Goal: Task Accomplishment & Management: Manage account settings

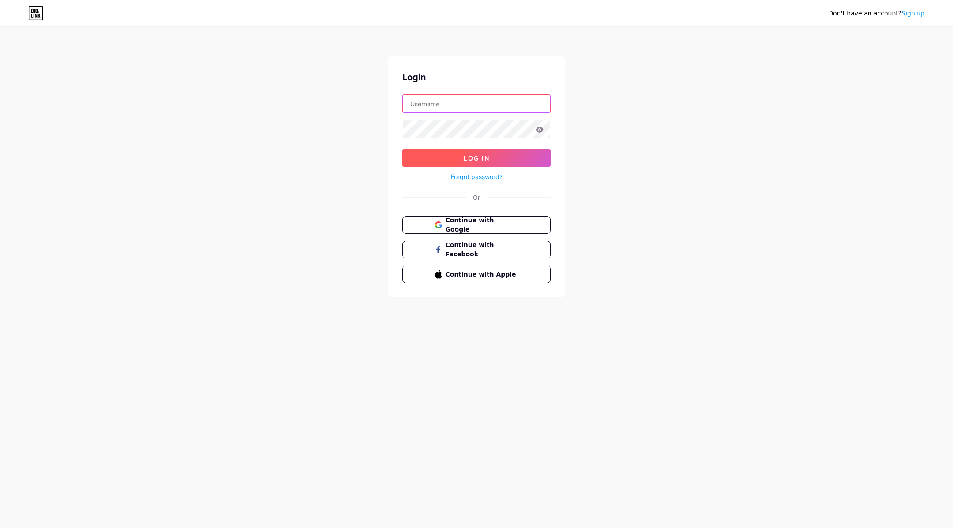
type input "[PERSON_NAME][EMAIL_ADDRESS][DOMAIN_NAME]"
click at [439, 156] on button "Log In" at bounding box center [477, 158] width 148 height 18
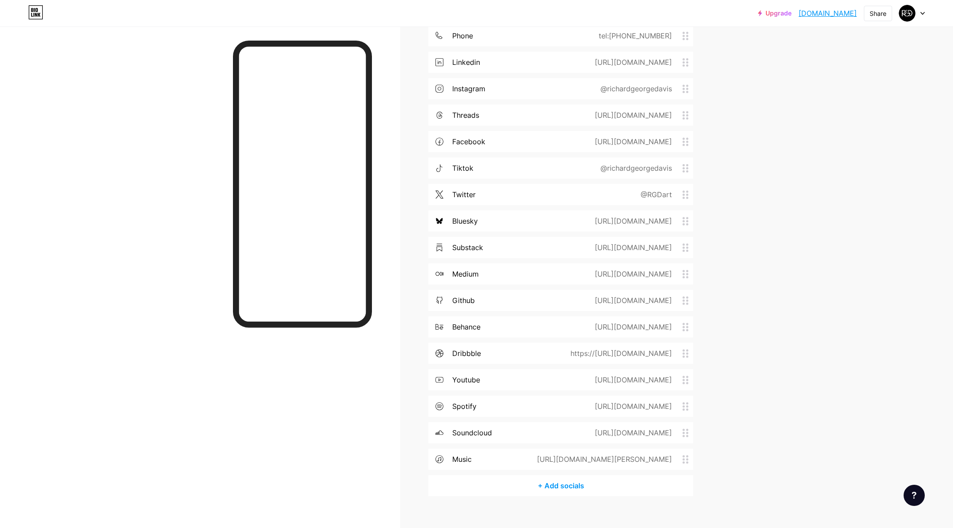
scroll to position [1351, 0]
click at [568, 486] on div "+ Add socials" at bounding box center [561, 487] width 265 height 21
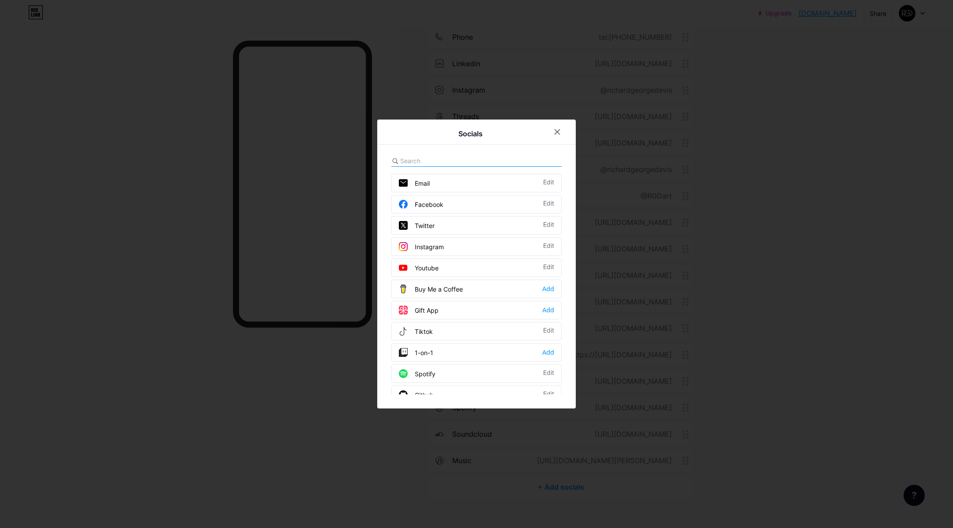
click at [448, 158] on input "text" at bounding box center [449, 160] width 98 height 9
paste input "wattpad"
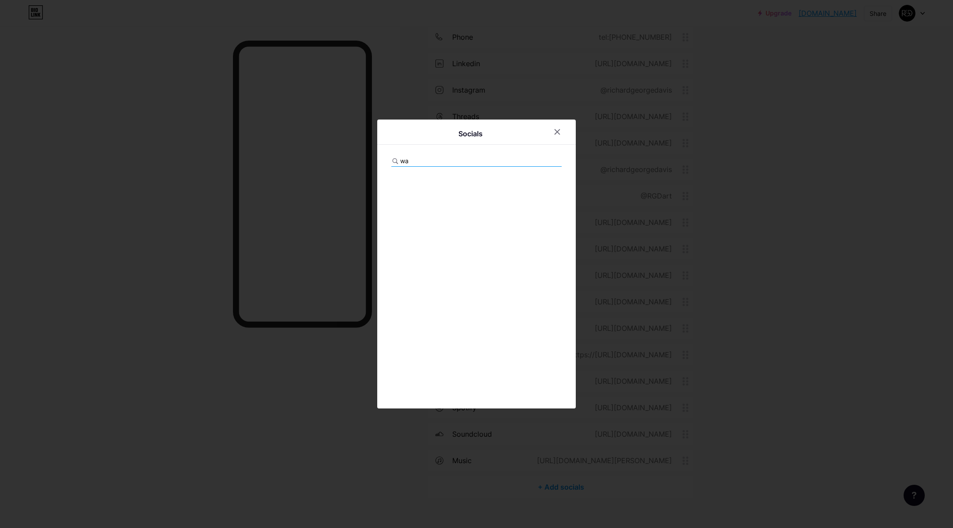
type input "w"
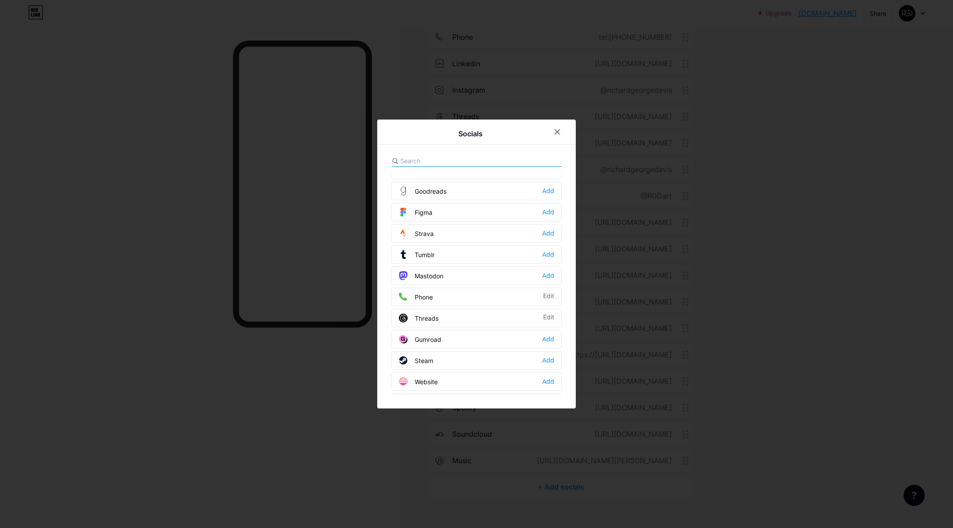
scroll to position [780, 0]
drag, startPoint x: 560, startPoint y: 133, endPoint x: 588, endPoint y: 160, distance: 39.0
click at [559, 133] on icon at bounding box center [557, 131] width 7 height 7
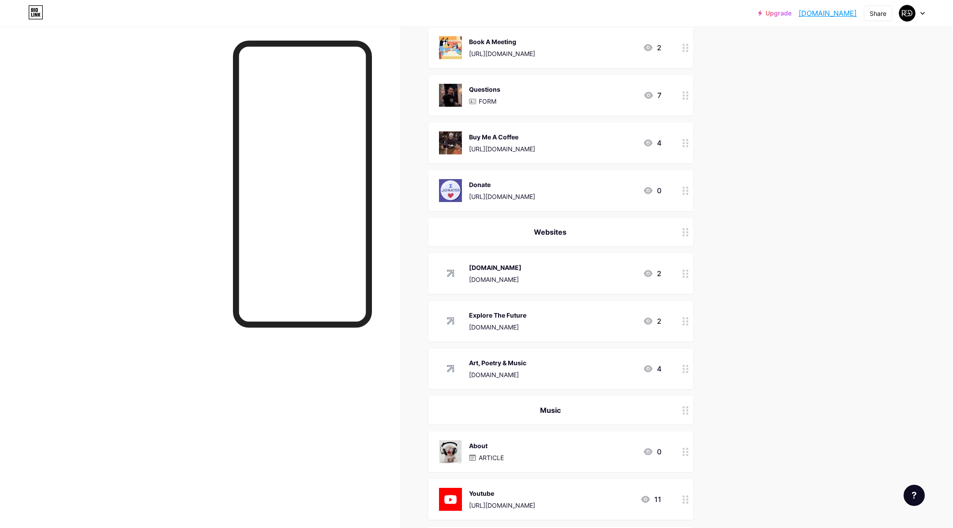
scroll to position [0, 0]
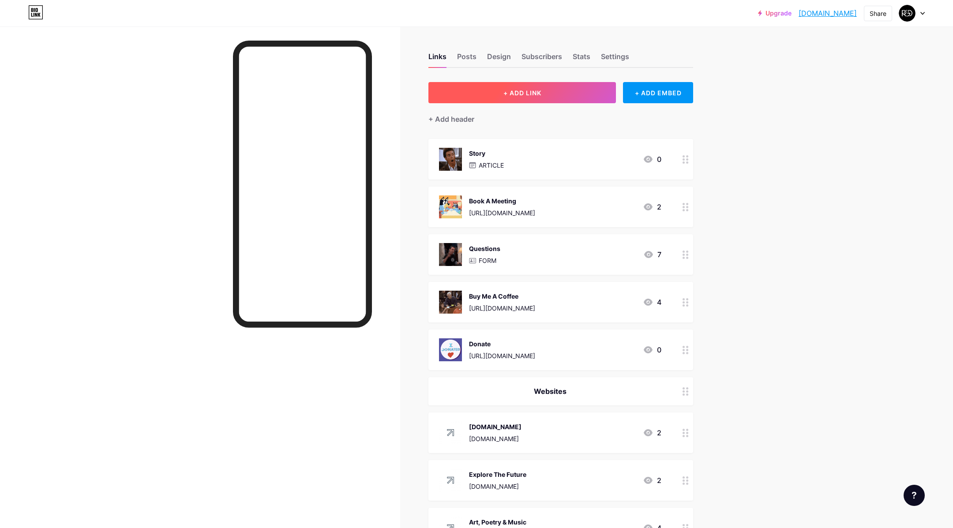
click at [522, 92] on span "+ ADD LINK" at bounding box center [523, 93] width 38 height 8
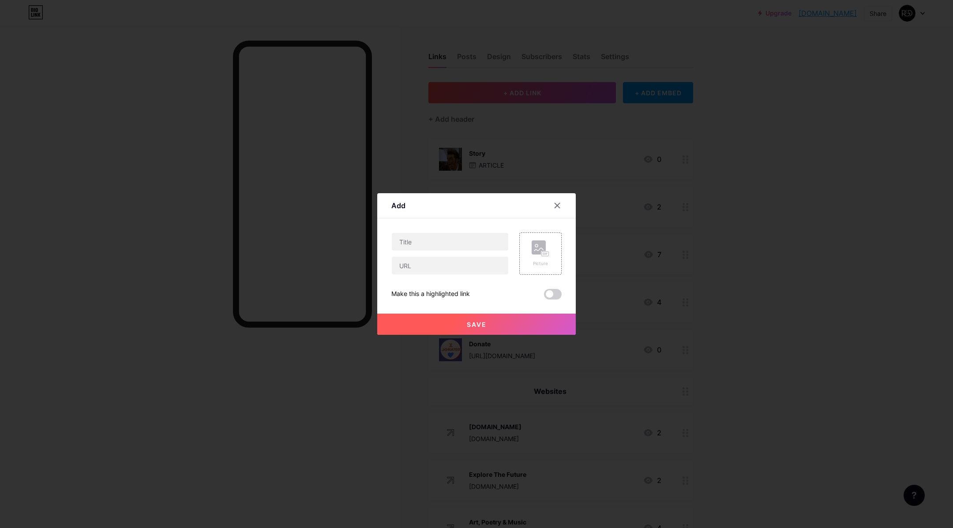
click at [557, 206] on icon at bounding box center [557, 205] width 5 height 5
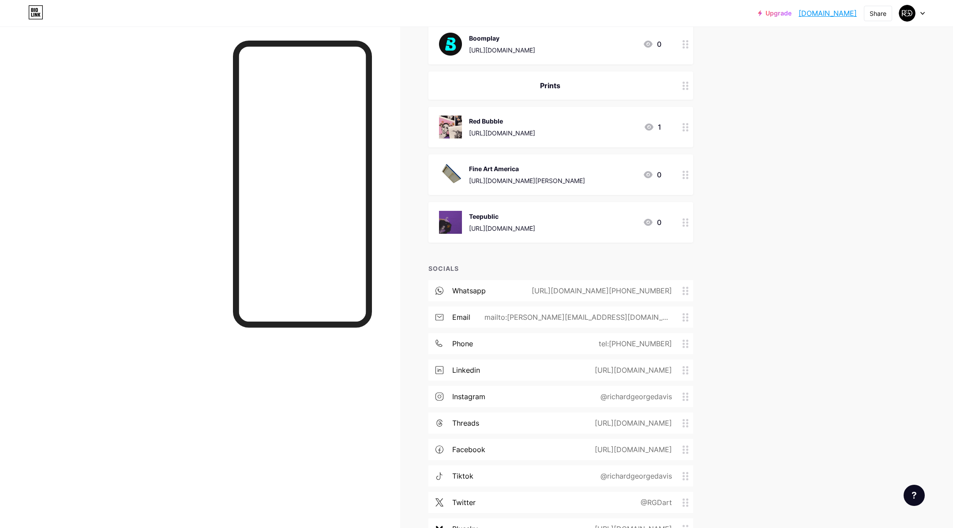
scroll to position [1363, 0]
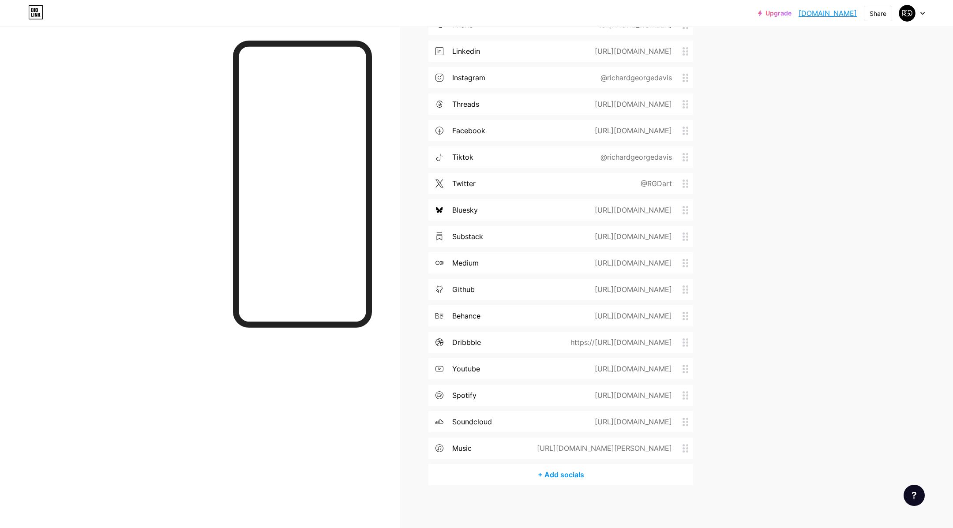
click at [556, 472] on div "+ Add socials" at bounding box center [561, 474] width 265 height 21
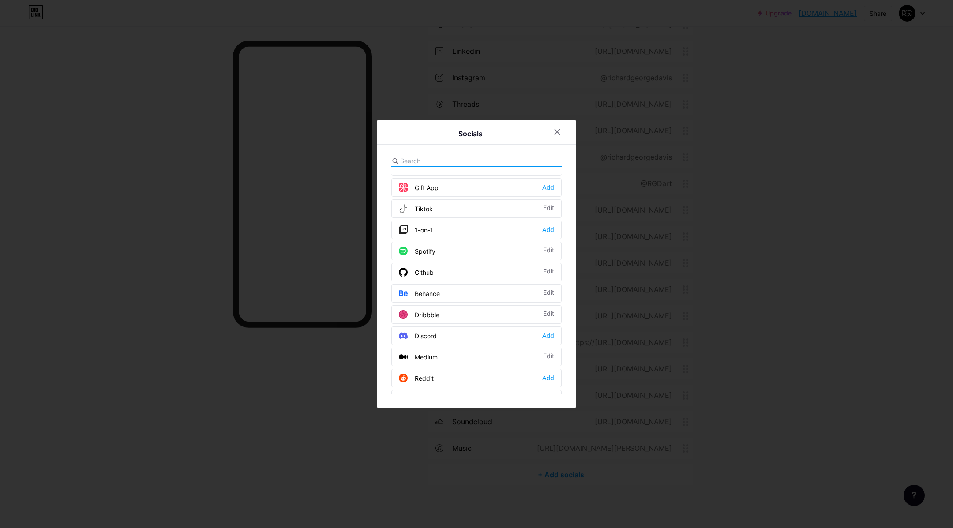
scroll to position [121, 0]
drag, startPoint x: 559, startPoint y: 132, endPoint x: 691, endPoint y: 173, distance: 138.5
click at [559, 132] on icon at bounding box center [557, 131] width 7 height 7
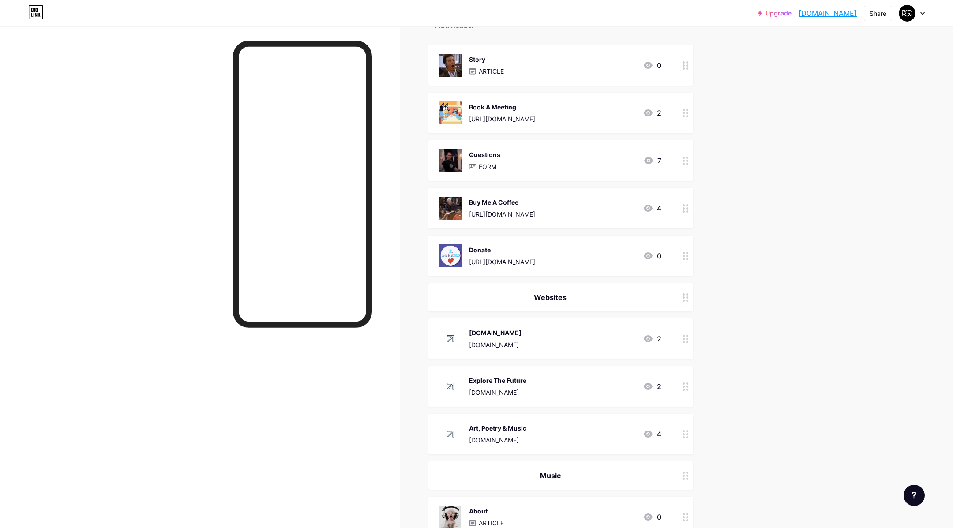
scroll to position [0, 0]
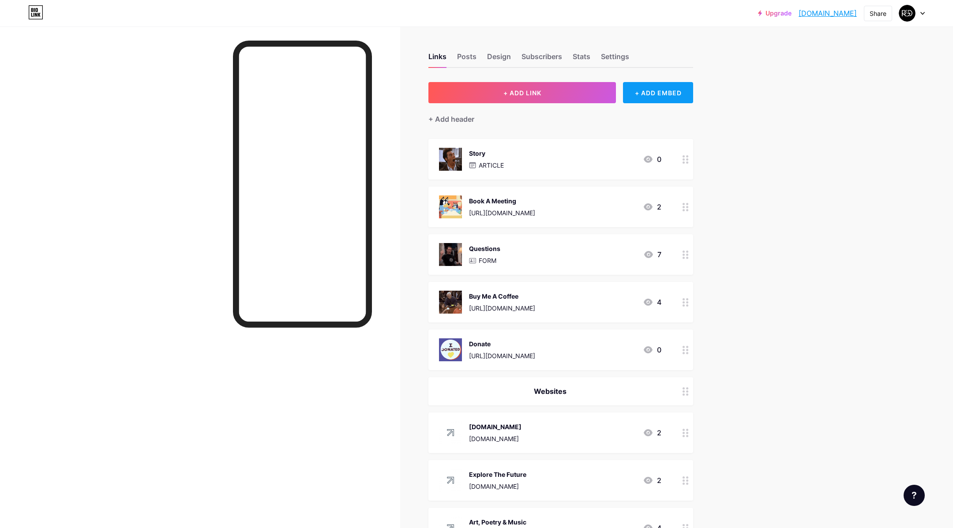
click at [664, 89] on div "+ ADD EMBED" at bounding box center [658, 92] width 70 height 21
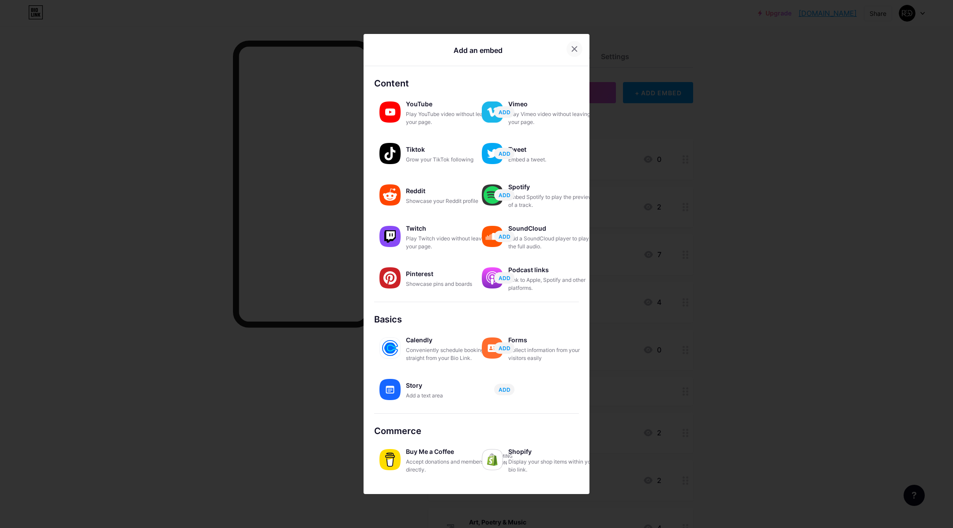
click at [574, 50] on icon at bounding box center [574, 48] width 7 height 7
